Goal: Complete application form

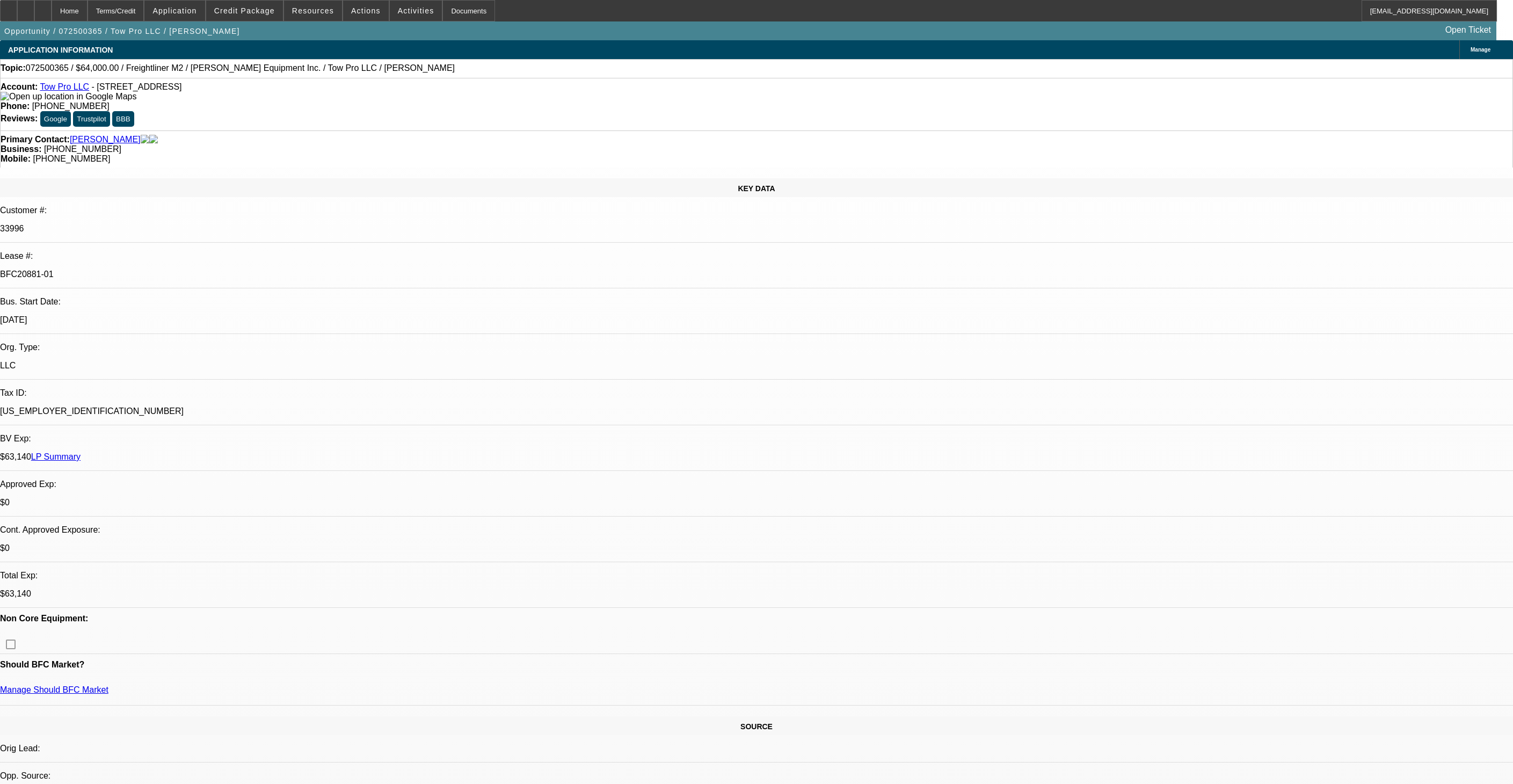
select select "0"
select select "2"
select select "0"
select select "6"
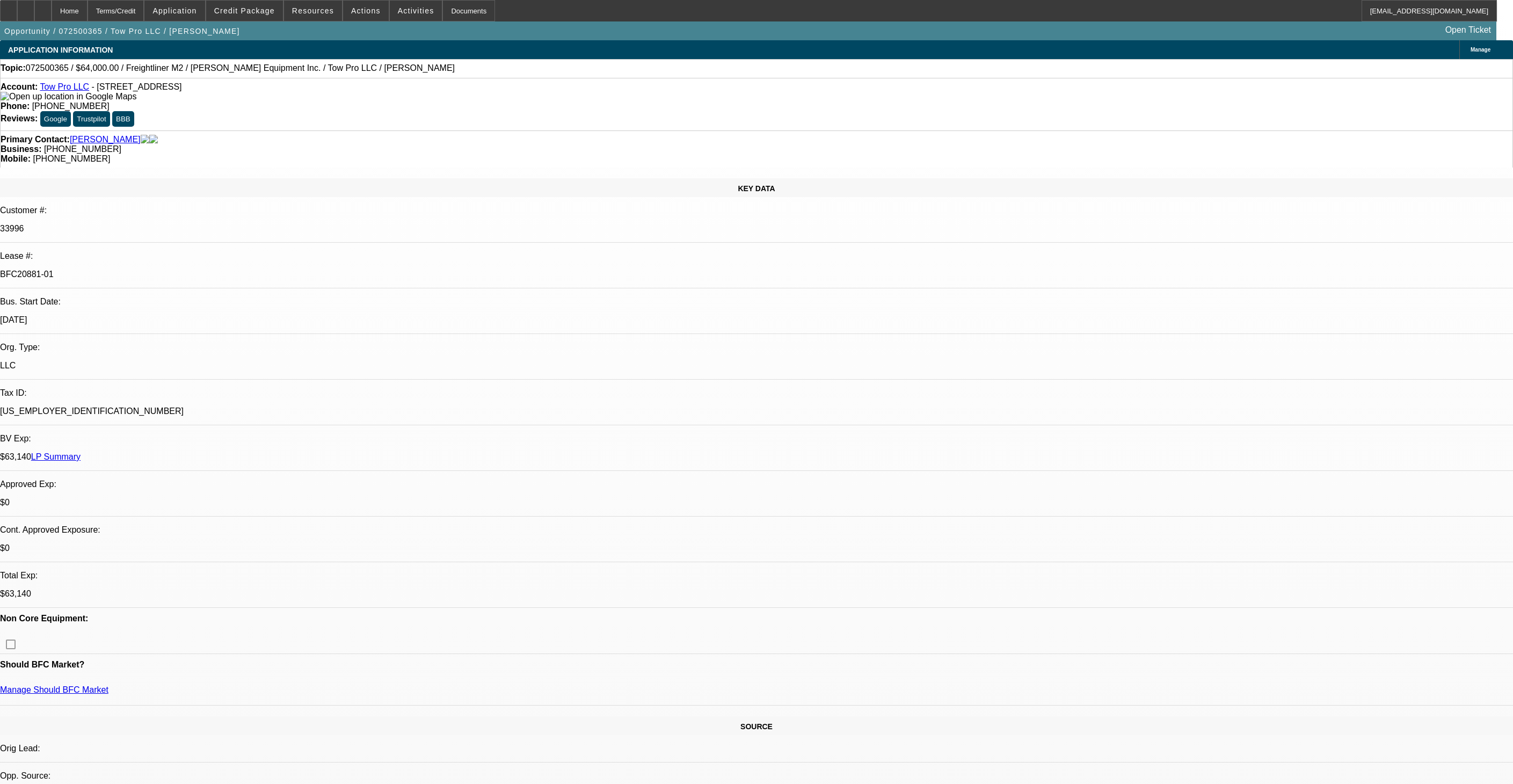
select select "0"
select select "2"
select select "0"
select select "6"
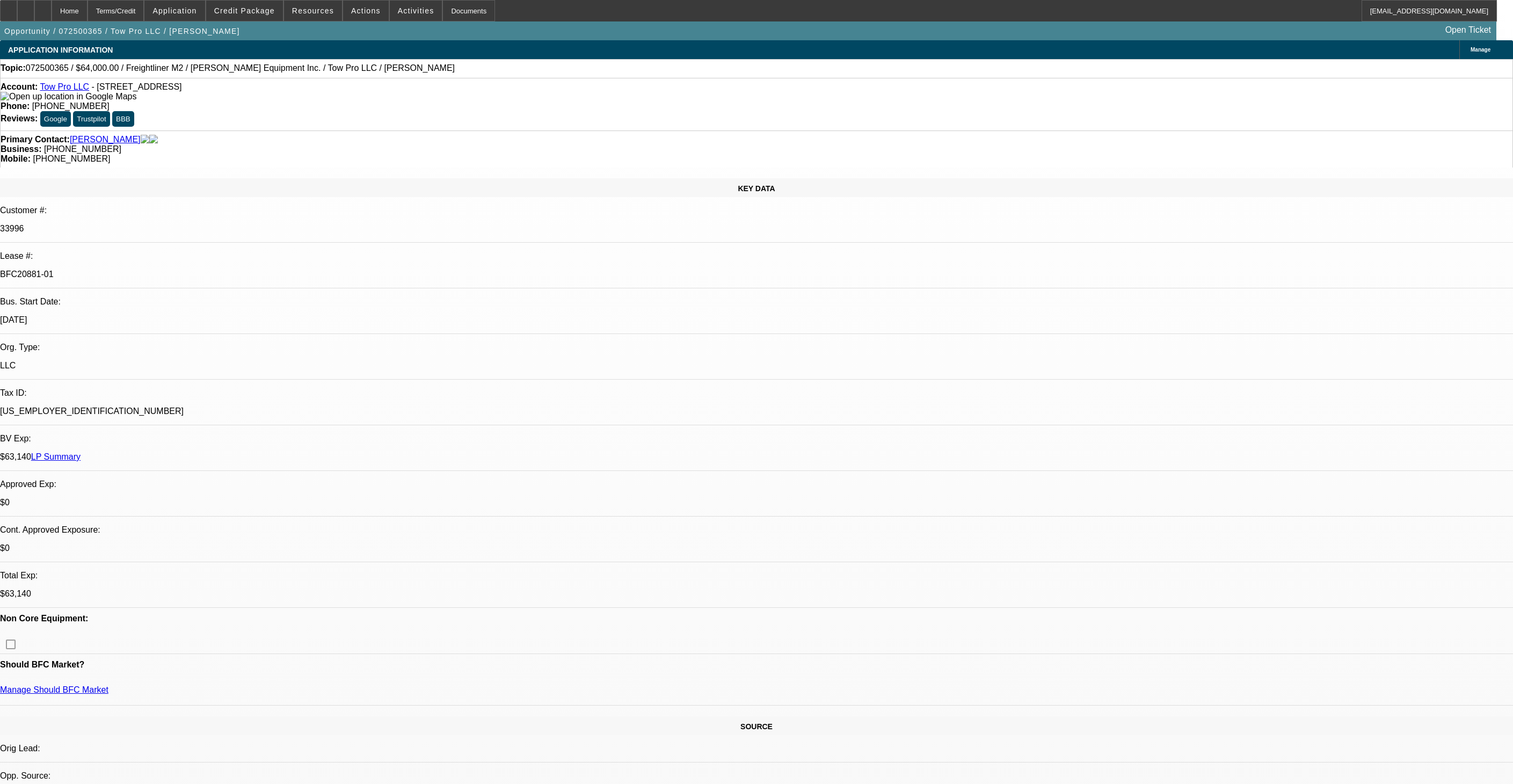
select select "0.15"
select select "2"
select select "0"
select select "6"
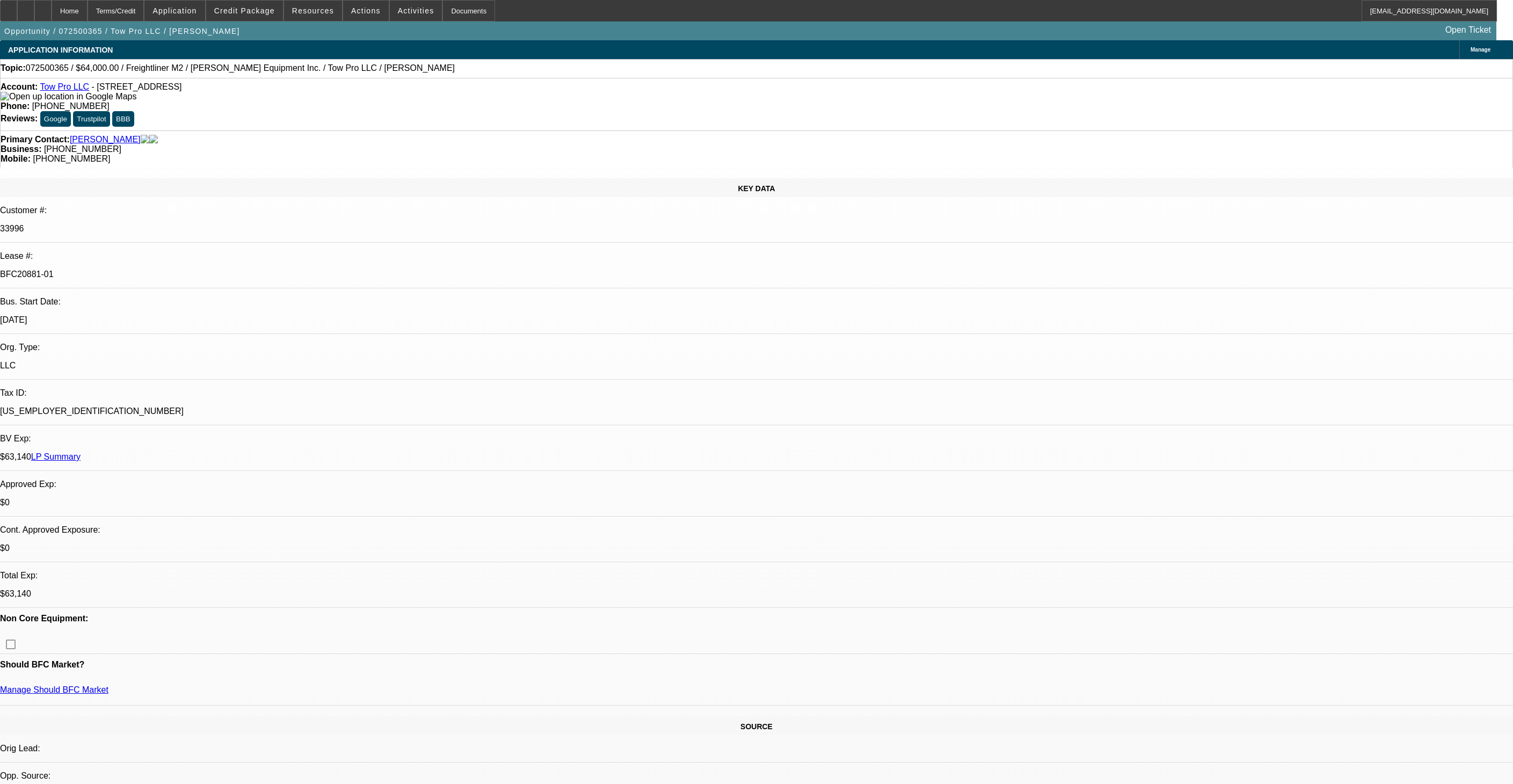
select select "0.15"
select select "2"
select select "0"
select select "6"
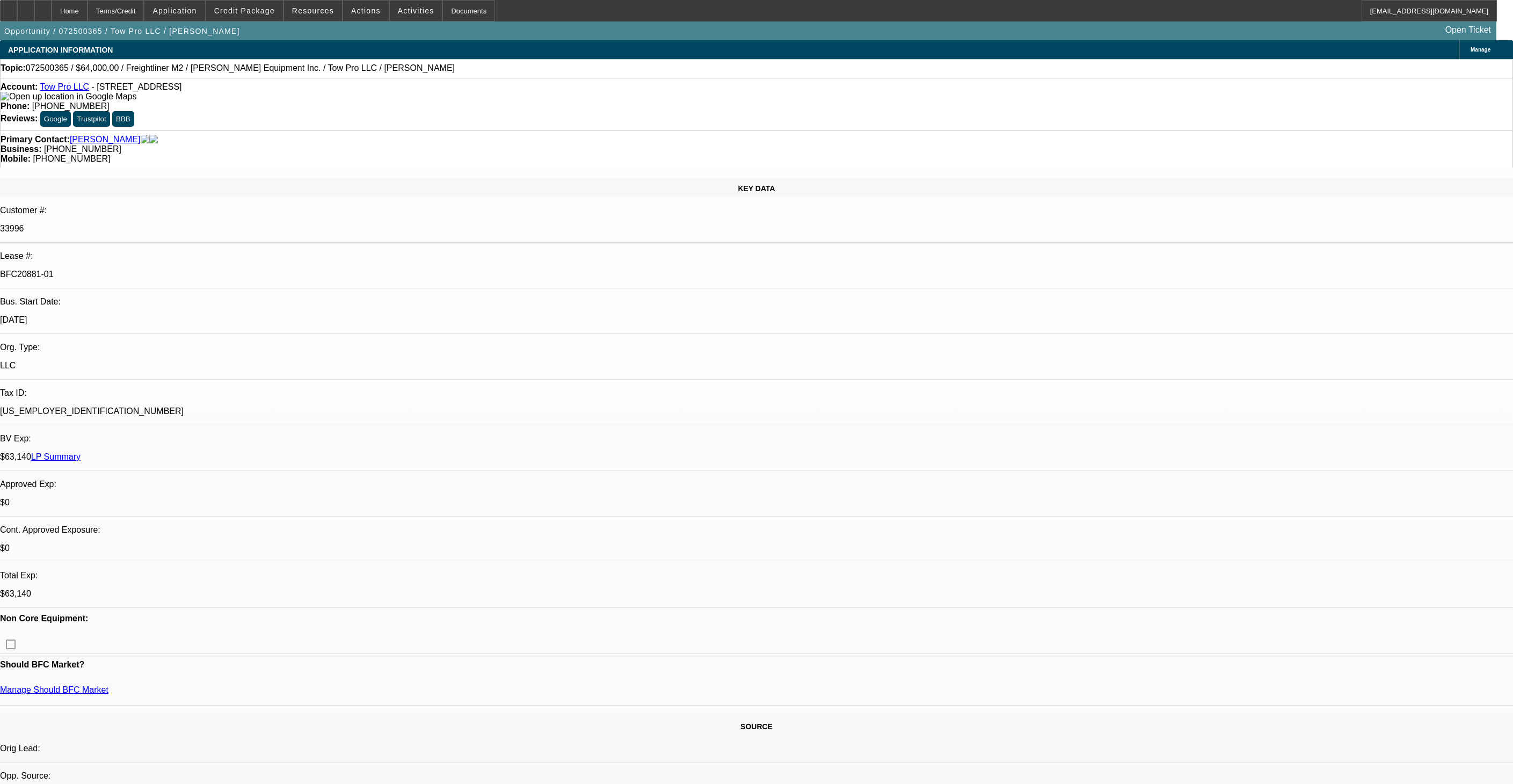
scroll to position [1491, 0]
